Goal: Browse casually

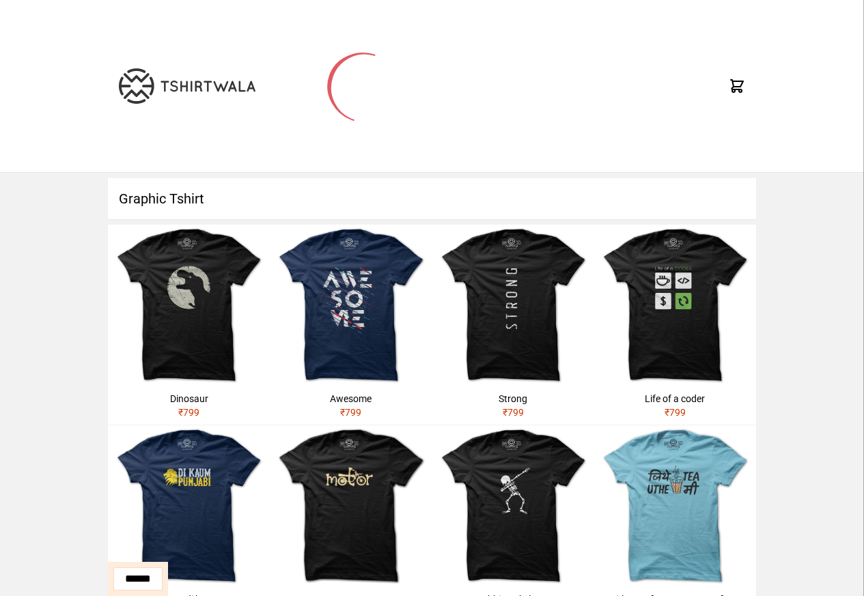
click at [158, 199] on h1 "Graphic Tshirt" at bounding box center [432, 198] width 648 height 41
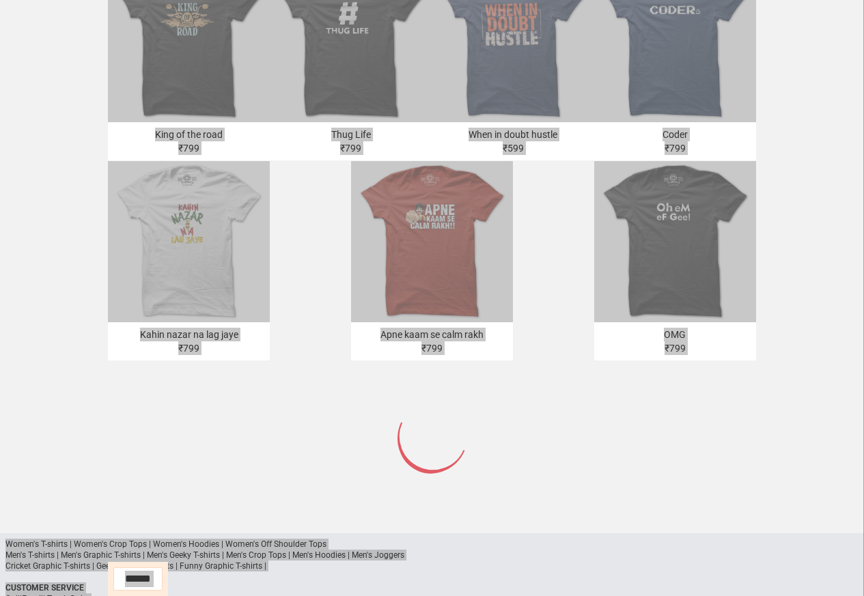
scroll to position [652, 0]
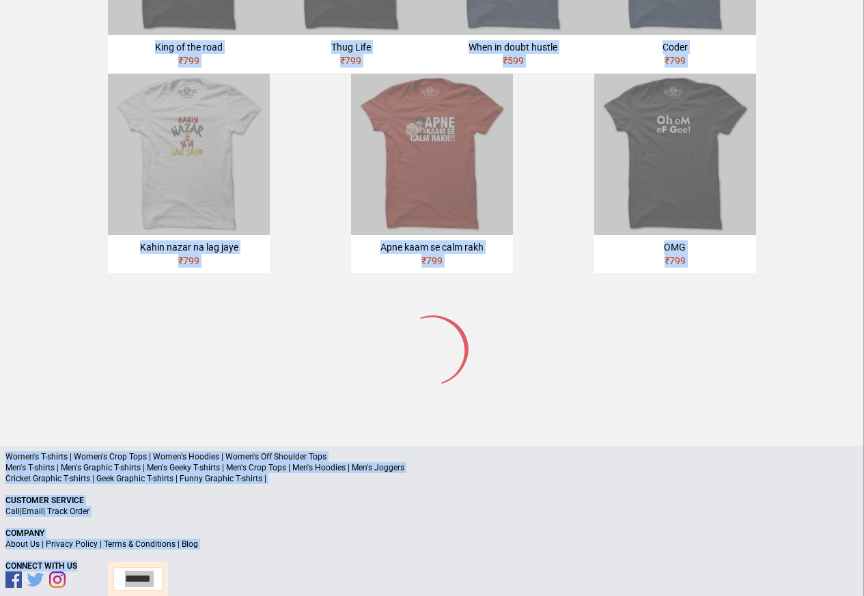
click at [83, 462] on p "Men's T-shirts | Men's Graphic T-shirts | Men's Geeky T-shirts | Men's Crop Top…" at bounding box center [431, 467] width 853 height 11
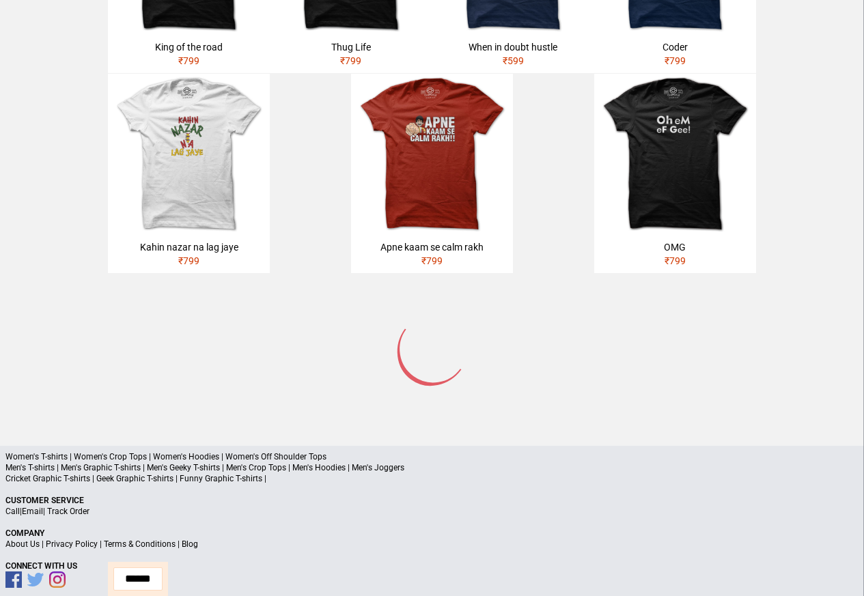
click at [55, 462] on p "Men's T-shirts | Men's Graphic T-shirts | Men's Geeky T-shirts | Men's Crop Top…" at bounding box center [431, 467] width 853 height 11
click at [51, 462] on p "Men's T-shirts | Men's Graphic T-shirts | Men's Geeky T-shirts | Men's Crop Top…" at bounding box center [431, 467] width 853 height 11
